Goal: Navigation & Orientation: Understand site structure

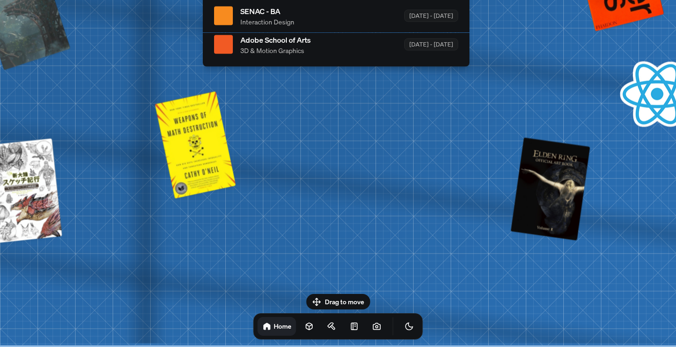
click at [351, 297] on div "Drag to move Home" at bounding box center [338, 317] width 185 height 46
click at [347, 299] on div "Drag to move Home" at bounding box center [338, 317] width 185 height 46
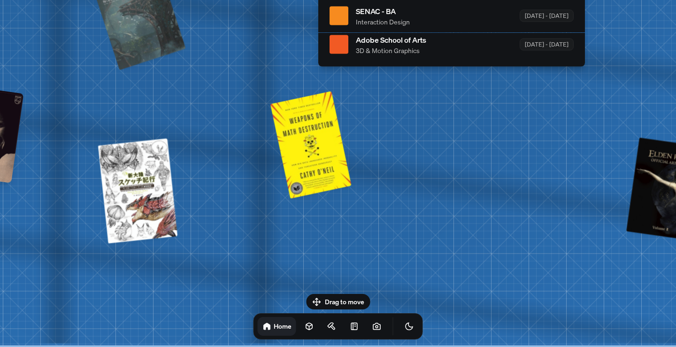
drag, startPoint x: 166, startPoint y: 129, endPoint x: 258, endPoint y: -16, distance: 171.5
click at [258, 0] on html "[PERSON_NAME] [PERSON_NAME] Design Engineer Welcome to my space on the internet…" at bounding box center [338, 0] width 676 height 0
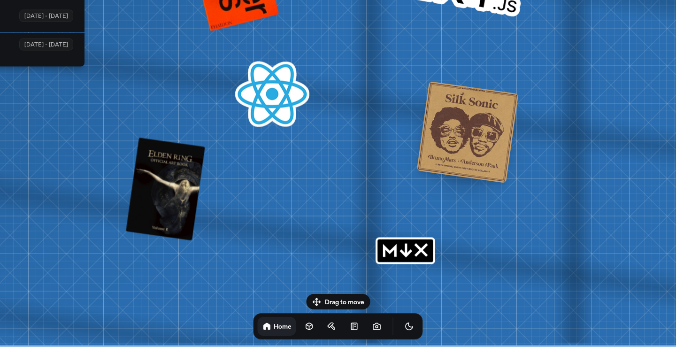
drag, startPoint x: 477, startPoint y: 163, endPoint x: 0, endPoint y: 2, distance: 503.8
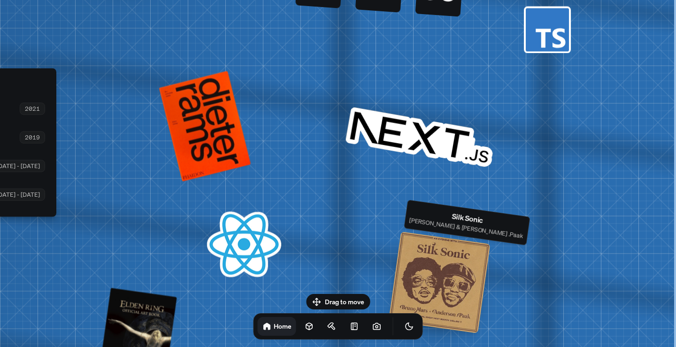
drag, startPoint x: 628, startPoint y: 87, endPoint x: 404, endPoint y: 241, distance: 272.0
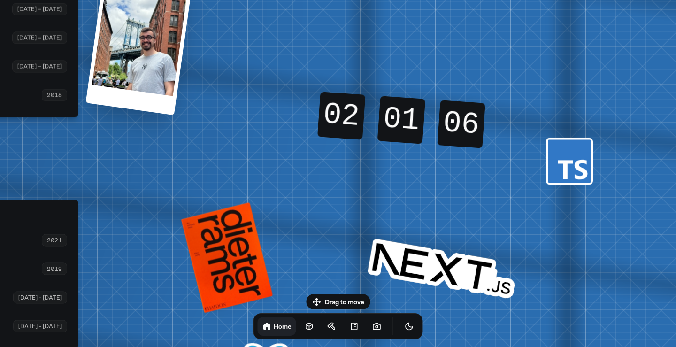
drag, startPoint x: 529, startPoint y: 102, endPoint x: 551, endPoint y: 213, distance: 113.6
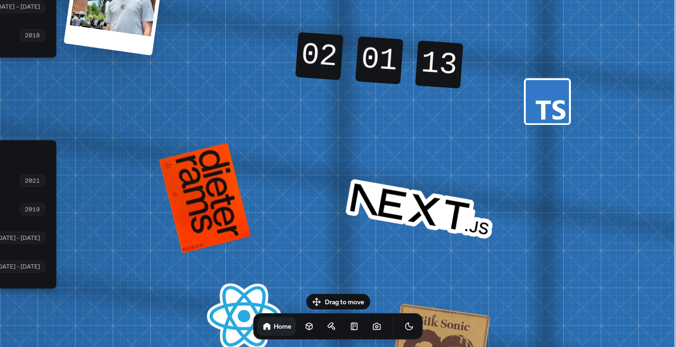
drag, startPoint x: 536, startPoint y: 62, endPoint x: 513, endPoint y: 0, distance: 65.3
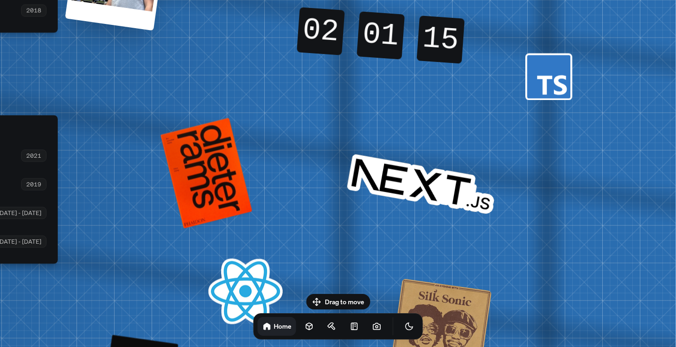
drag, startPoint x: 515, startPoint y: 131, endPoint x: 518, endPoint y: 93, distance: 37.6
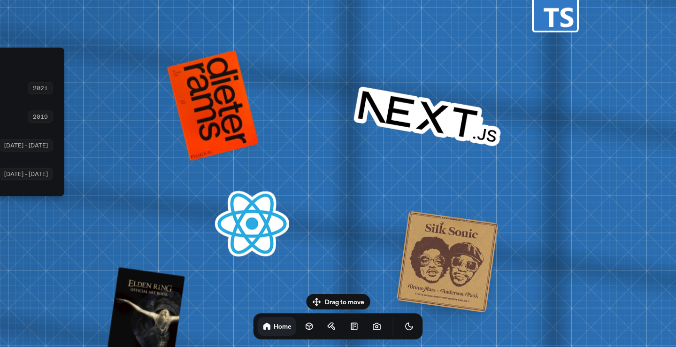
drag, startPoint x: 506, startPoint y: 190, endPoint x: 512, endPoint y: 147, distance: 42.6
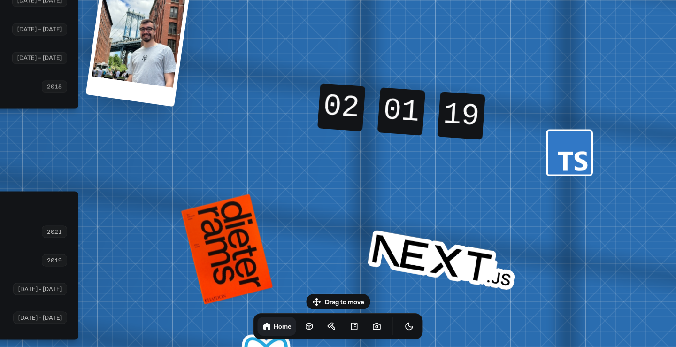
drag, startPoint x: 566, startPoint y: 8, endPoint x: 582, endPoint y: 168, distance: 160.4
click at [582, 168] on rect at bounding box center [569, 152] width 43 height 43
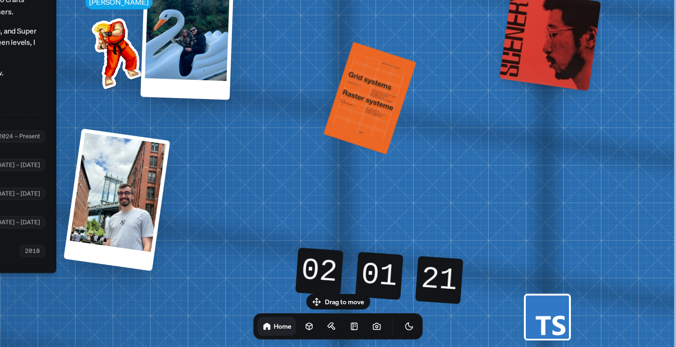
drag, startPoint x: 642, startPoint y: 119, endPoint x: 604, endPoint y: 268, distance: 153.1
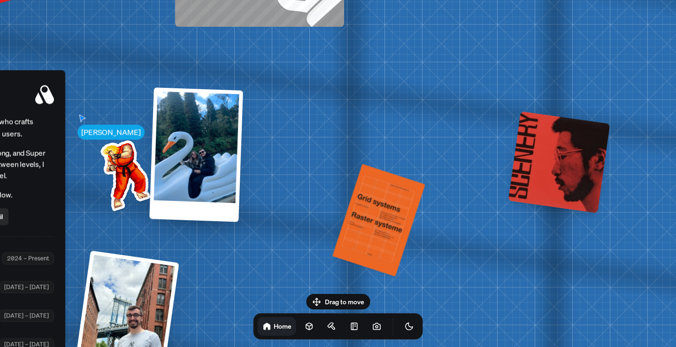
drag, startPoint x: 608, startPoint y: 201, endPoint x: 618, endPoint y: 330, distance: 129.1
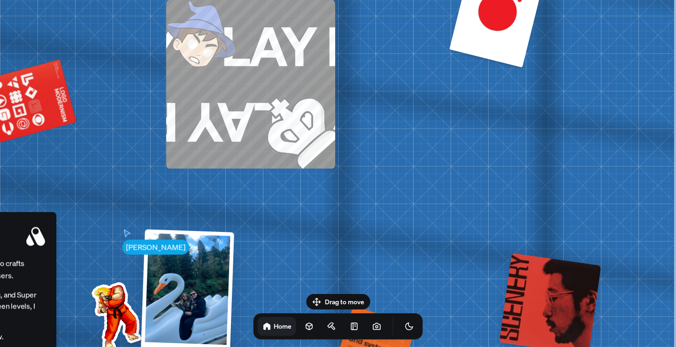
drag, startPoint x: 671, startPoint y: 77, endPoint x: 650, endPoint y: 209, distance: 133.6
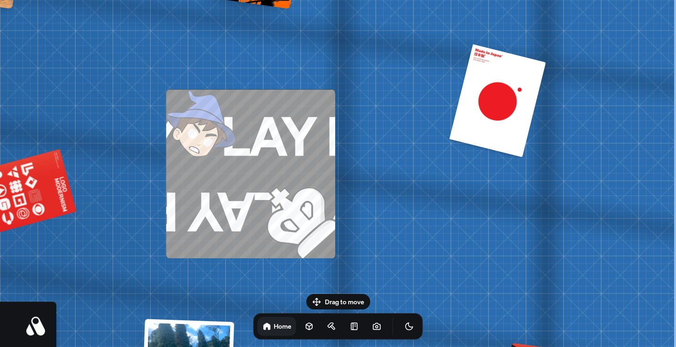
drag, startPoint x: 648, startPoint y: 44, endPoint x: 640, endPoint y: 102, distance: 59.2
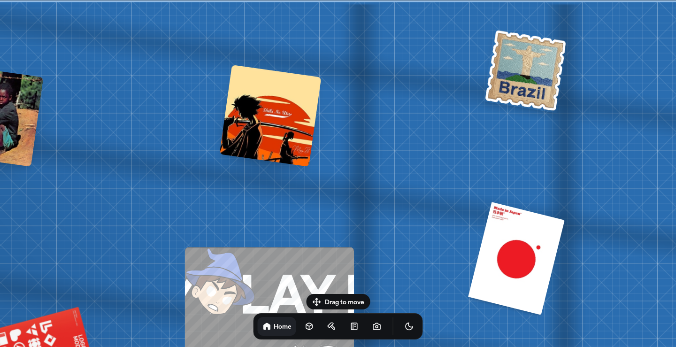
drag, startPoint x: 576, startPoint y: 34, endPoint x: 595, endPoint y: 264, distance: 230.4
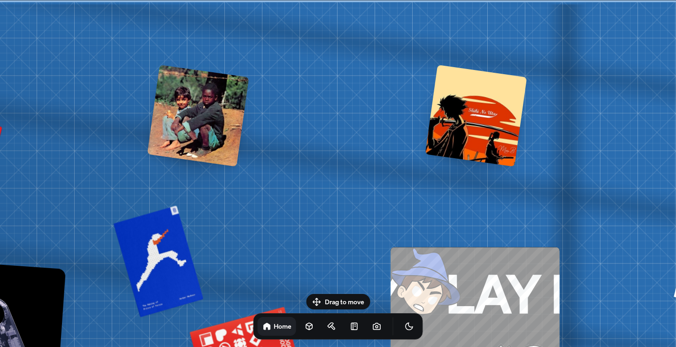
drag, startPoint x: 470, startPoint y: 65, endPoint x: 676, endPoint y: 93, distance: 207.6
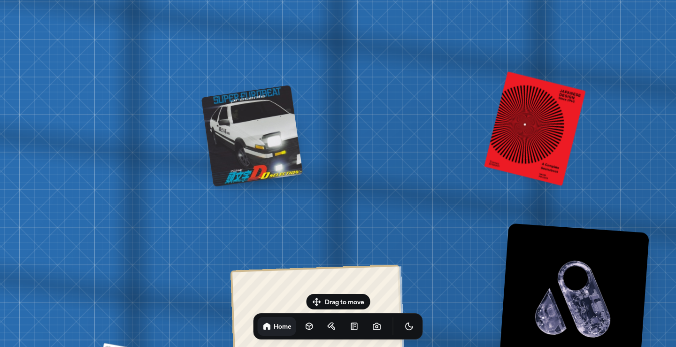
drag, startPoint x: 92, startPoint y: 122, endPoint x: 676, endPoint y: 86, distance: 585.0
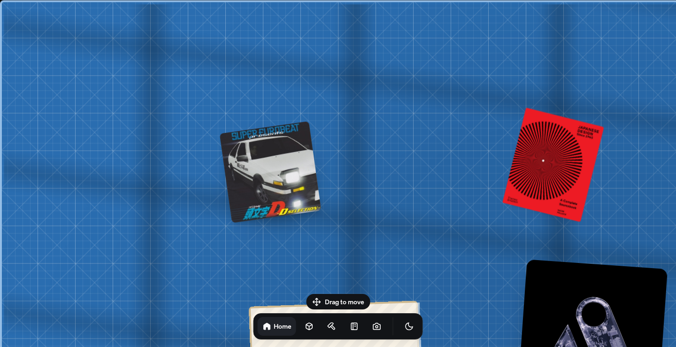
drag, startPoint x: 398, startPoint y: 98, endPoint x: 676, endPoint y: 141, distance: 280.9
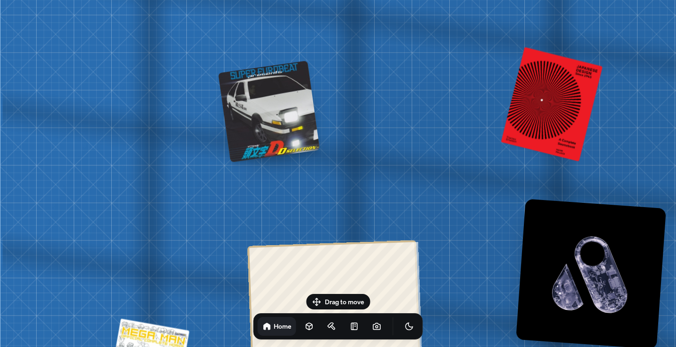
drag, startPoint x: 96, startPoint y: 186, endPoint x: 122, endPoint y: 46, distance: 142.9
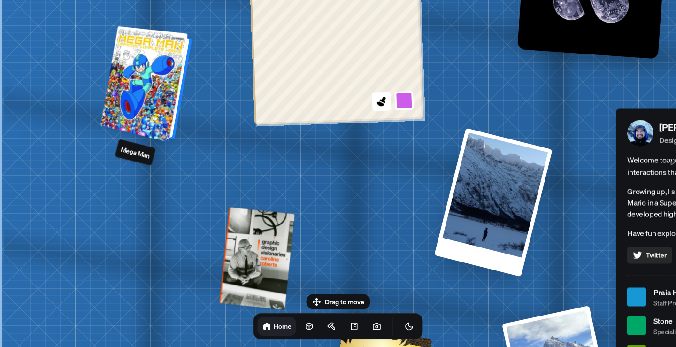
click at [128, 93] on div at bounding box center [148, 85] width 85 height 112
click at [162, 99] on div at bounding box center [148, 85] width 85 height 112
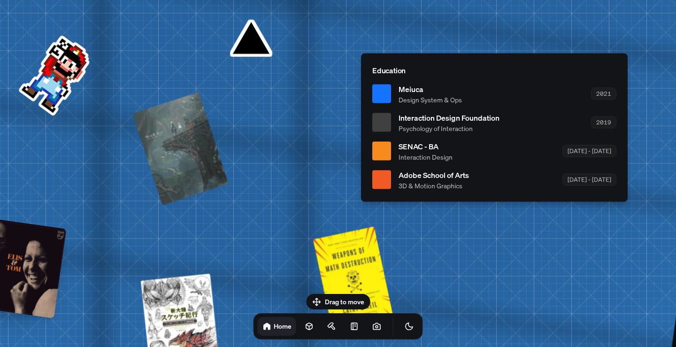
drag, startPoint x: 351, startPoint y: 85, endPoint x: 96, endPoint y: 220, distance: 288.7
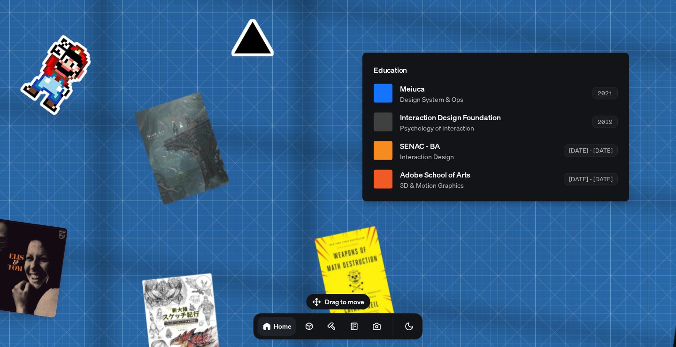
drag, startPoint x: 100, startPoint y: 218, endPoint x: 146, endPoint y: 200, distance: 49.5
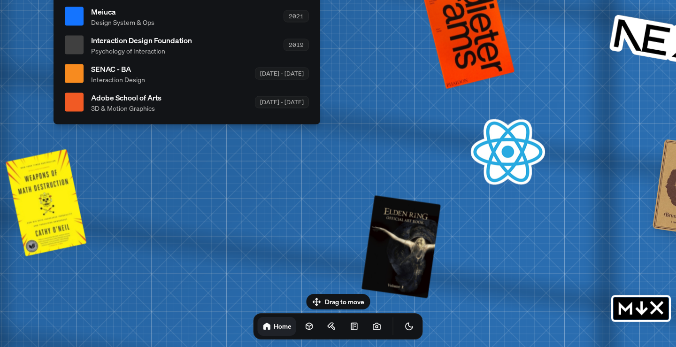
drag, startPoint x: 526, startPoint y: 288, endPoint x: 177, endPoint y: 209, distance: 358.4
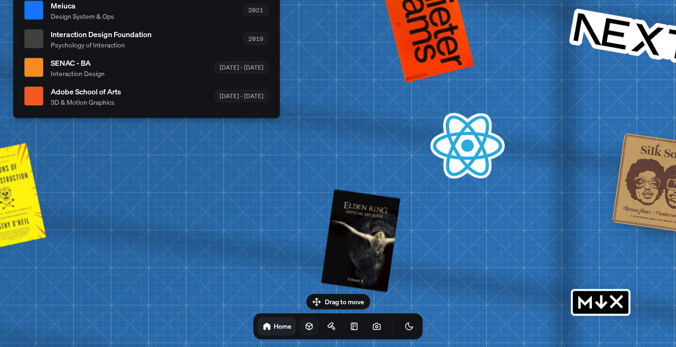
click at [305, 326] on icon at bounding box center [309, 326] width 9 height 9
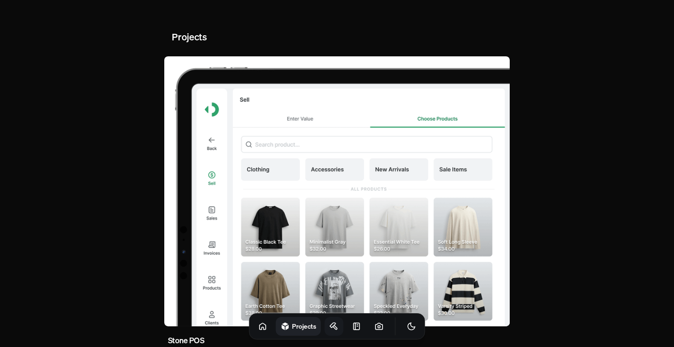
click at [325, 319] on link at bounding box center [334, 326] width 19 height 19
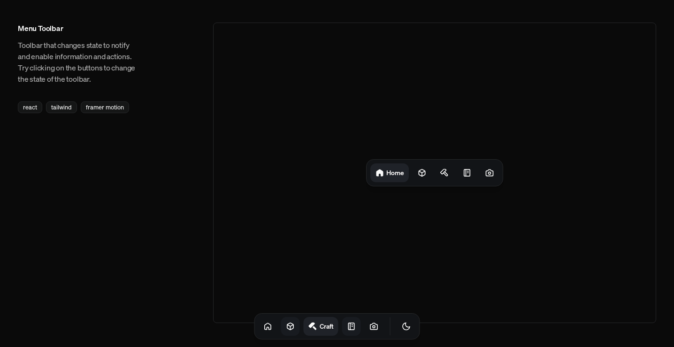
click at [347, 326] on link at bounding box center [351, 326] width 19 height 19
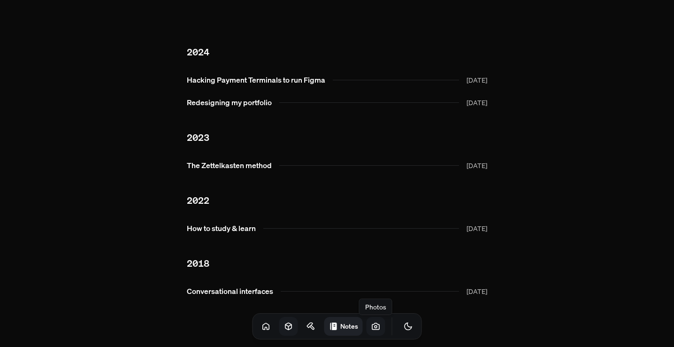
click at [372, 329] on icon at bounding box center [376, 326] width 9 height 9
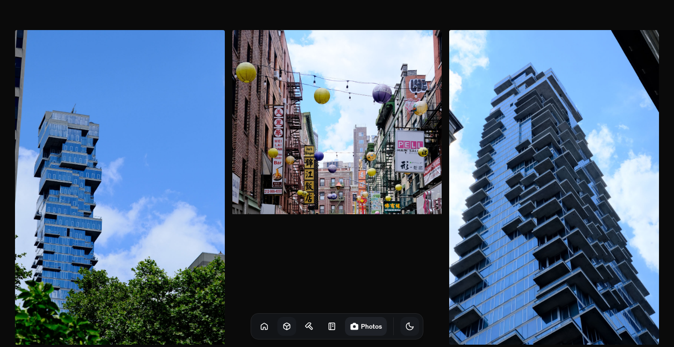
click at [405, 322] on icon "Toggle Theme" at bounding box center [409, 326] width 9 height 9
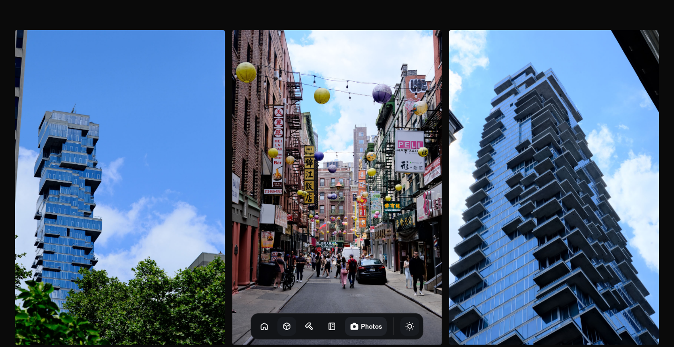
click at [405, 323] on icon "Toggle Theme" at bounding box center [409, 326] width 9 height 9
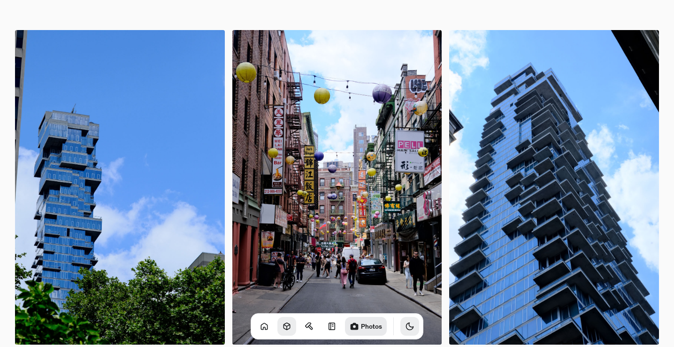
click at [405, 324] on icon "Toggle Theme" at bounding box center [409, 326] width 9 height 9
